Goal: Task Accomplishment & Management: Manage account settings

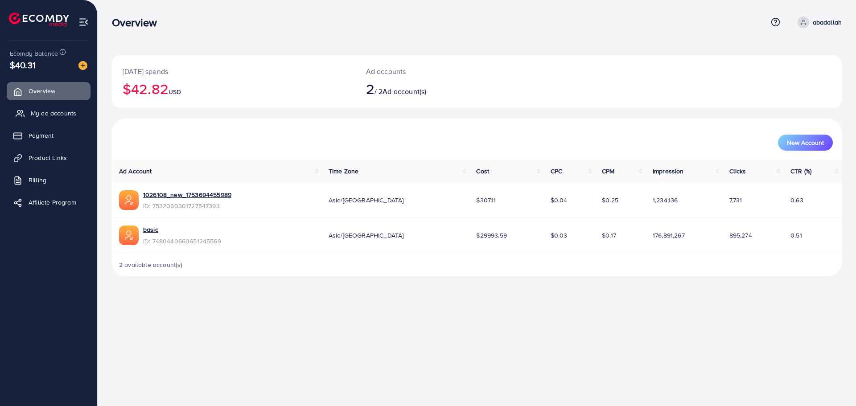
click at [66, 120] on link "My ad accounts" at bounding box center [49, 113] width 84 height 18
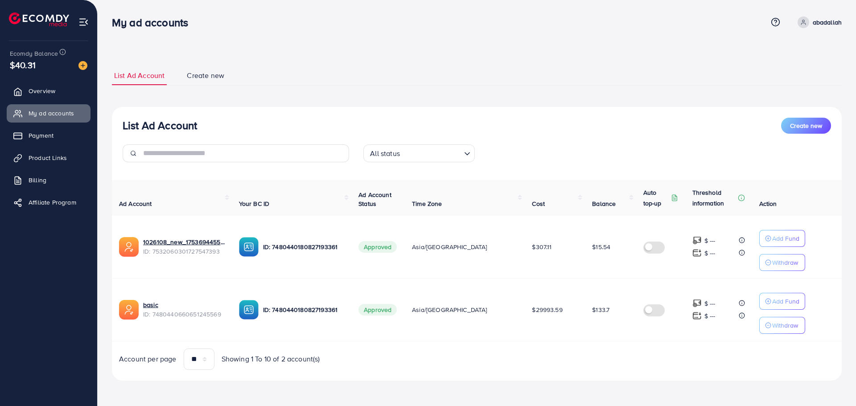
drag, startPoint x: 397, startPoint y: 76, endPoint x: 578, endPoint y: 353, distance: 330.8
click at [578, 353] on div "List Ad Account Create new List Ad Account Create new All status Loading... Ad …" at bounding box center [477, 223] width 730 height 315
click at [578, 353] on div "Account per page ** ** ** *** Showing 1 To 10 of 2 account(s)" at bounding box center [477, 359] width 744 height 21
drag, startPoint x: 627, startPoint y: 364, endPoint x: 263, endPoint y: -54, distance: 554.1
click at [263, 0] on html "My ad accounts Help Center Contact Support Term and policy About Us abadallah P…" at bounding box center [428, 203] width 856 height 406
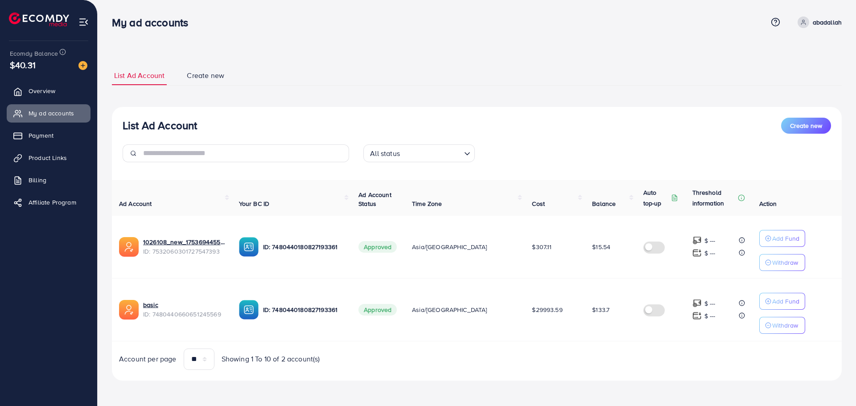
click at [123, 16] on h3 "My ad accounts" at bounding box center [153, 22] width 83 height 13
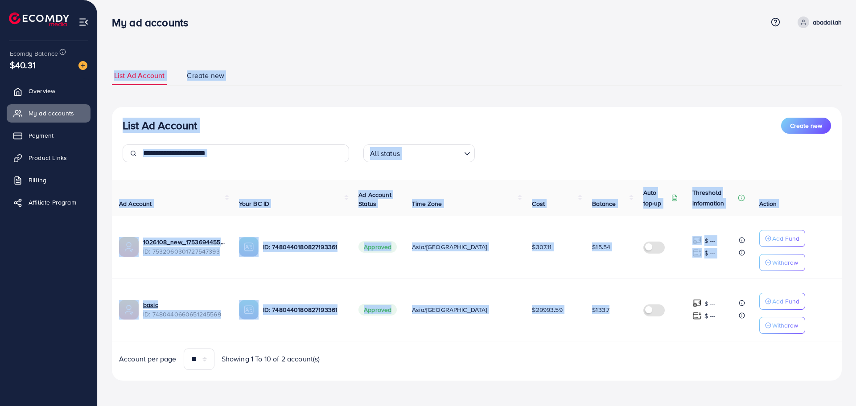
drag, startPoint x: 107, startPoint y: 9, endPoint x: 637, endPoint y: 328, distance: 618.2
click at [637, 328] on div "List Ad Account Create new List Ad Account Create new All status Loading... Ad …" at bounding box center [477, 203] width 758 height 406
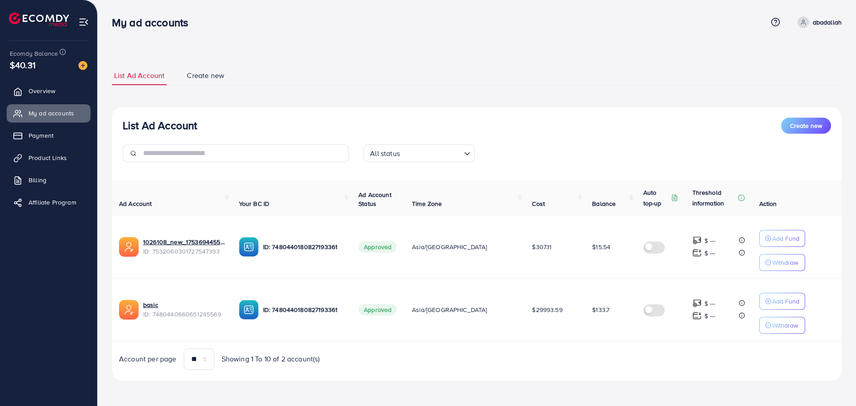
drag, startPoint x: 685, startPoint y: 355, endPoint x: 711, endPoint y: 364, distance: 27.3
click at [685, 355] on div "Account per page ** ** ** *** Showing 1 To 10 of 2 account(s)" at bounding box center [477, 359] width 744 height 21
drag, startPoint x: 776, startPoint y: 379, endPoint x: 109, endPoint y: 28, distance: 753.3
click at [109, 28] on div "My ad accounts Help Center Contact Support Term and policy About Us abadallah P…" at bounding box center [428, 203] width 856 height 406
click at [105, 7] on div "List Ad Account Create new List Ad Account Create new All status Loading... Ad …" at bounding box center [477, 203] width 758 height 406
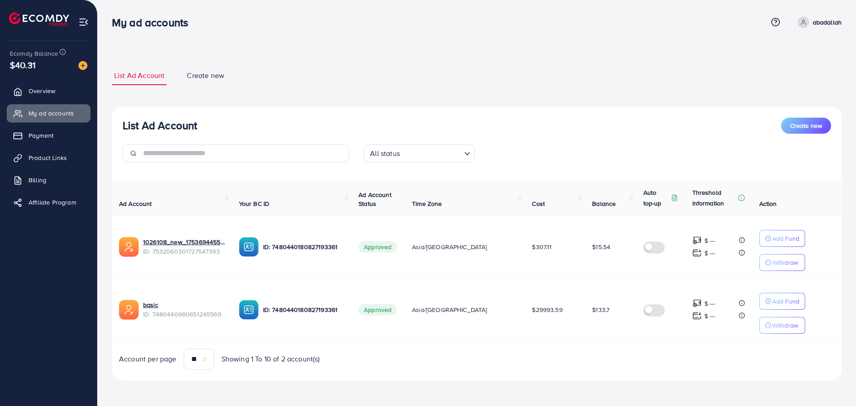
drag, startPoint x: 119, startPoint y: 20, endPoint x: 767, endPoint y: 403, distance: 752.4
click at [767, 403] on div "My ad accounts Help Center Contact Support Term and policy About Us abadallah P…" at bounding box center [428, 203] width 856 height 406
click at [762, 385] on div "List Ad Account Create new List Ad Account Create new All status Loading... Ad …" at bounding box center [477, 223] width 730 height 336
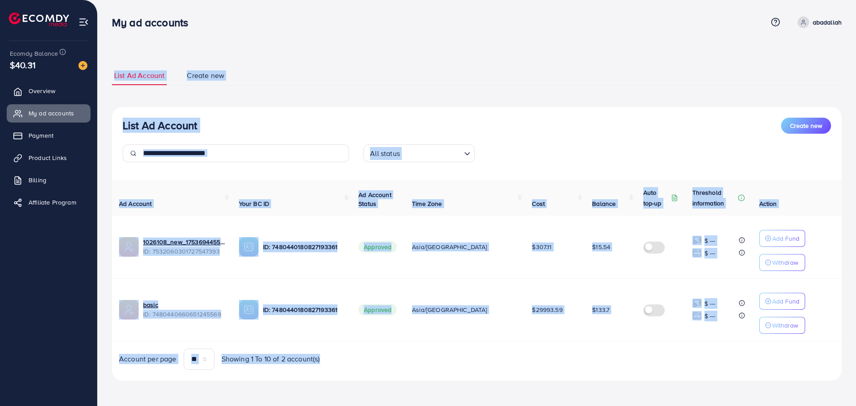
drag, startPoint x: 762, startPoint y: 385, endPoint x: 104, endPoint y: 21, distance: 751.5
click at [104, 21] on div "List Ad Account Create new List Ad Account Create new All status Loading... Ad …" at bounding box center [477, 203] width 758 height 406
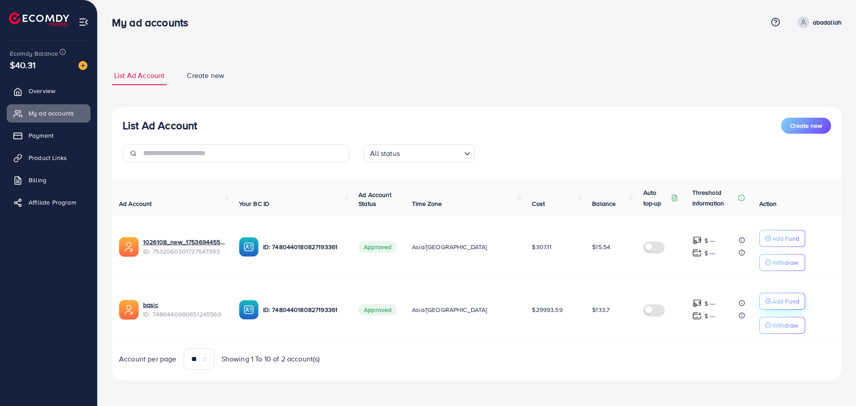
click at [759, 303] on button "Add Fund" at bounding box center [782, 301] width 46 height 17
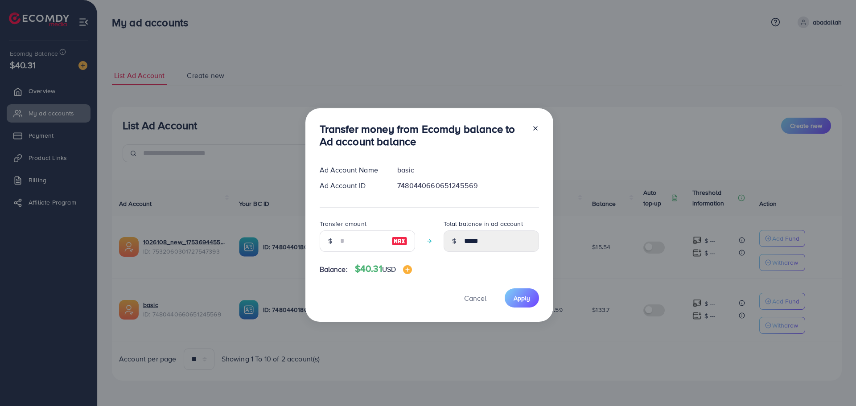
click at [401, 240] on img at bounding box center [399, 241] width 16 height 11
type input "**"
type input "******"
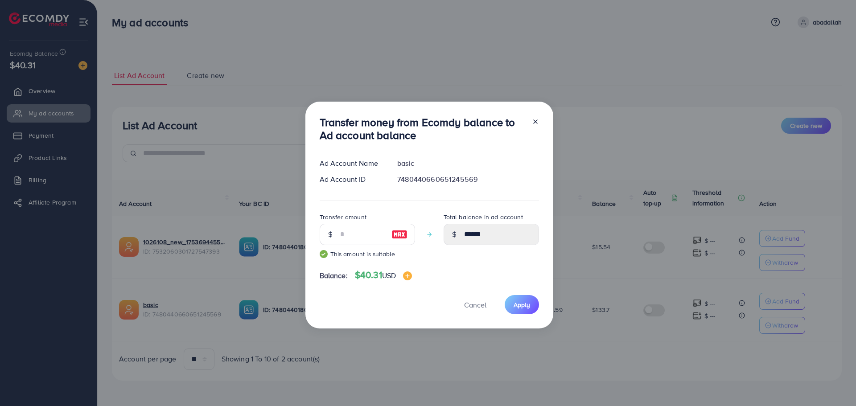
click at [529, 125] on div at bounding box center [532, 130] width 14 height 29
click at [532, 122] on icon at bounding box center [535, 121] width 7 height 7
type input "*****"
